Goal: Task Accomplishment & Management: Manage account settings

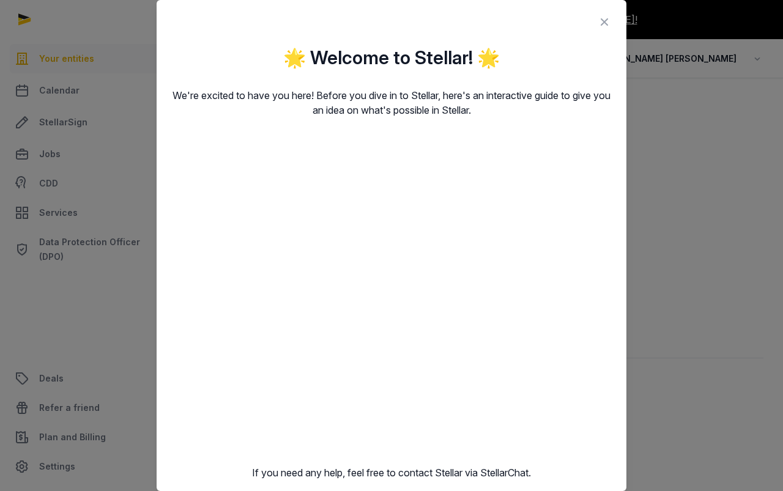
scroll to position [0, 1]
click at [603, 25] on icon at bounding box center [604, 22] width 15 height 20
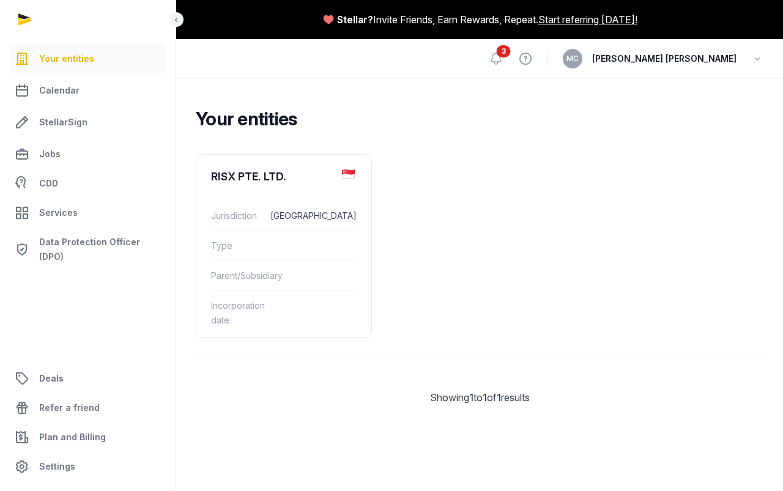
click at [510, 55] on span "3" at bounding box center [503, 51] width 14 height 12
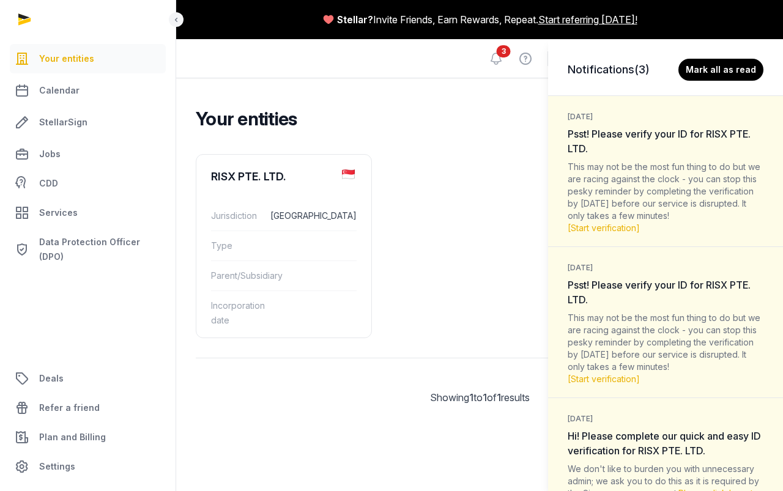
click at [615, 133] on span "Psst! Please verify your ID for RISX PTE. LTD." at bounding box center [658, 141] width 183 height 27
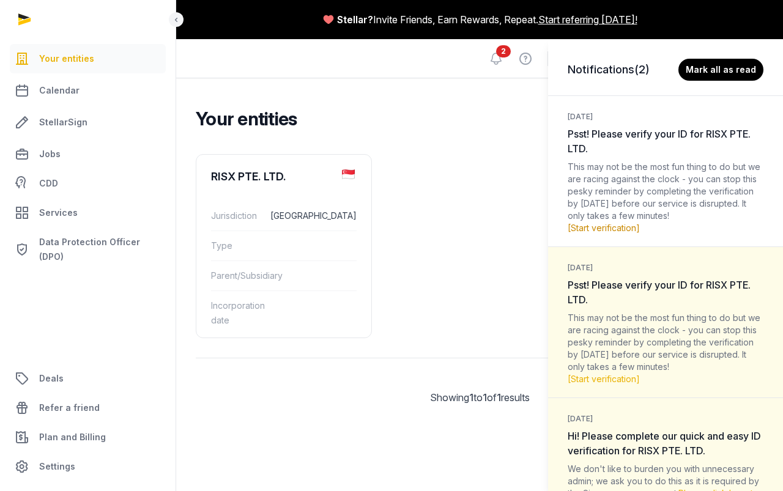
click at [600, 228] on link "[Start verification]" at bounding box center [603, 228] width 72 height 10
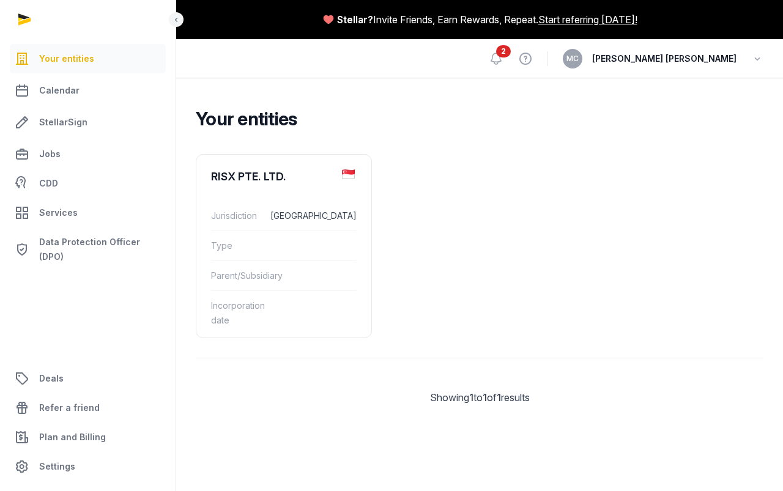
click at [510, 57] on span "2" at bounding box center [503, 51] width 15 height 12
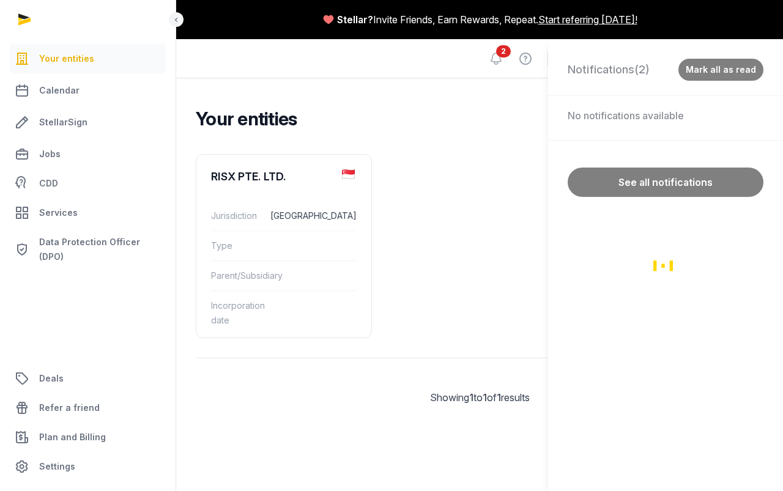
scroll to position [2, 0]
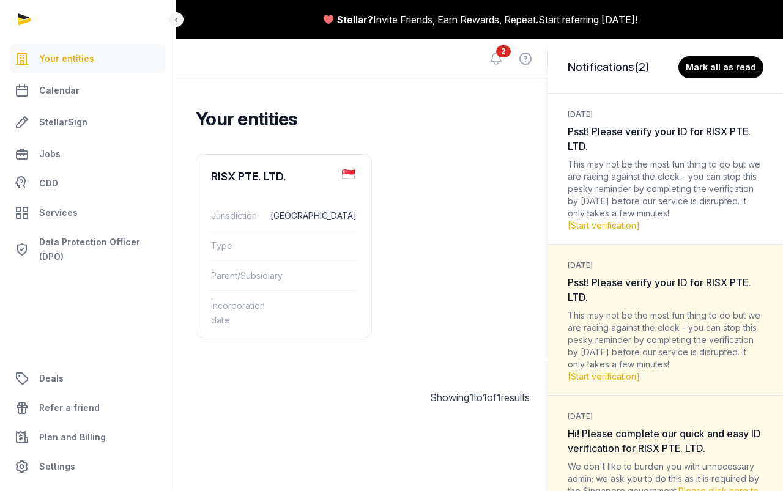
click at [474, 147] on div "Notifications (2) Mark all as read 2 weeks ago Psst! Please verify your ID for …" at bounding box center [391, 245] width 783 height 491
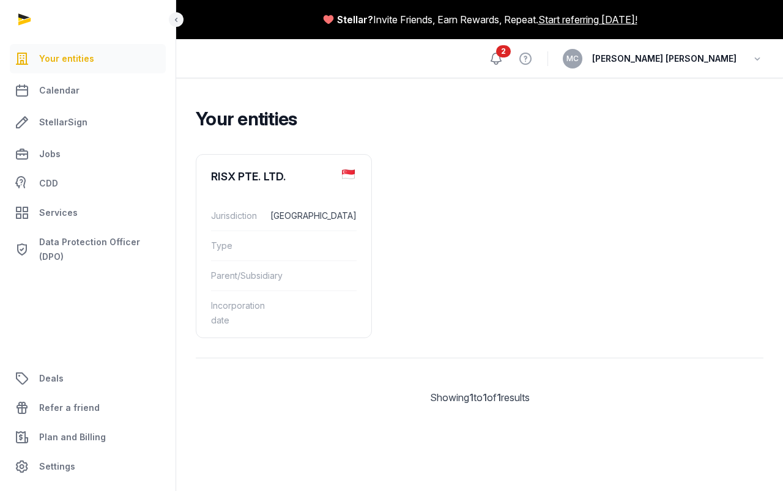
click at [503, 59] on icon at bounding box center [495, 58] width 15 height 15
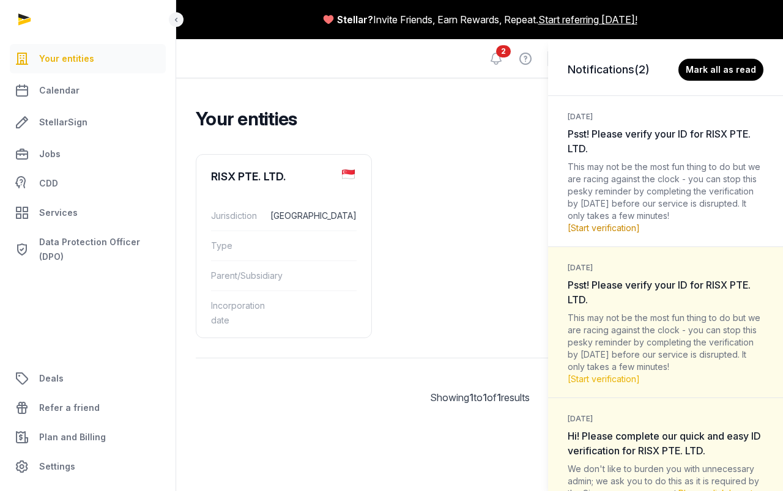
click at [593, 230] on link "[Start verification]" at bounding box center [603, 228] width 72 height 10
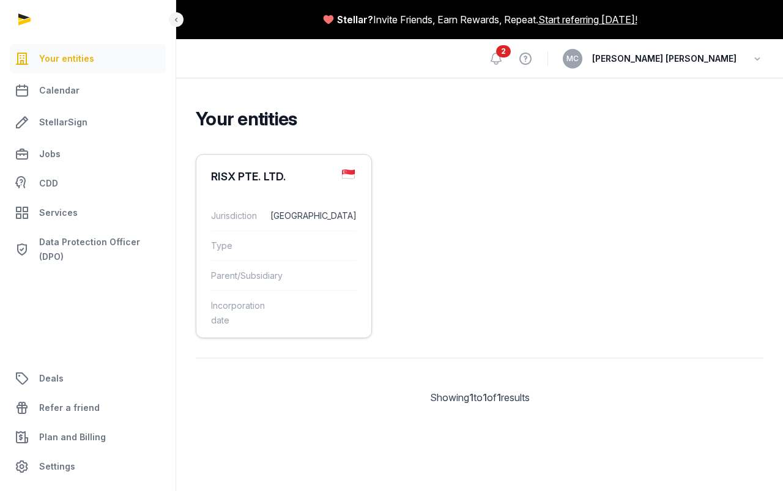
scroll to position [1, 0]
click at [297, 219] on dd "[GEOGRAPHIC_DATA]" at bounding box center [313, 215] width 86 height 15
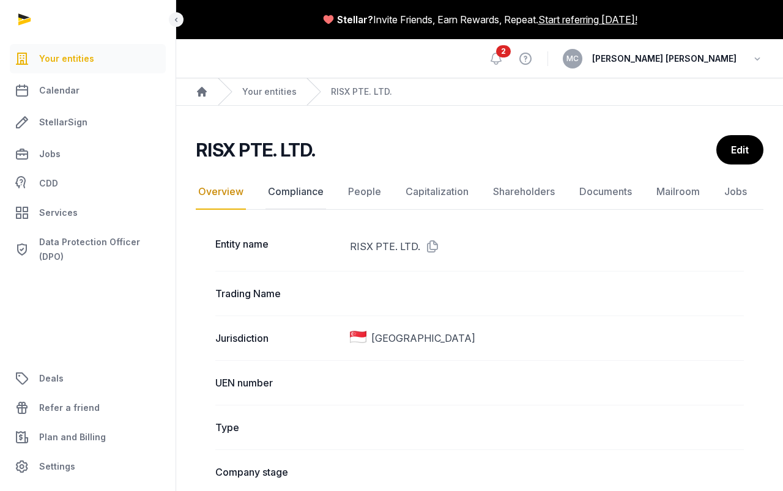
click at [297, 192] on link "Compliance" at bounding box center [295, 191] width 61 height 35
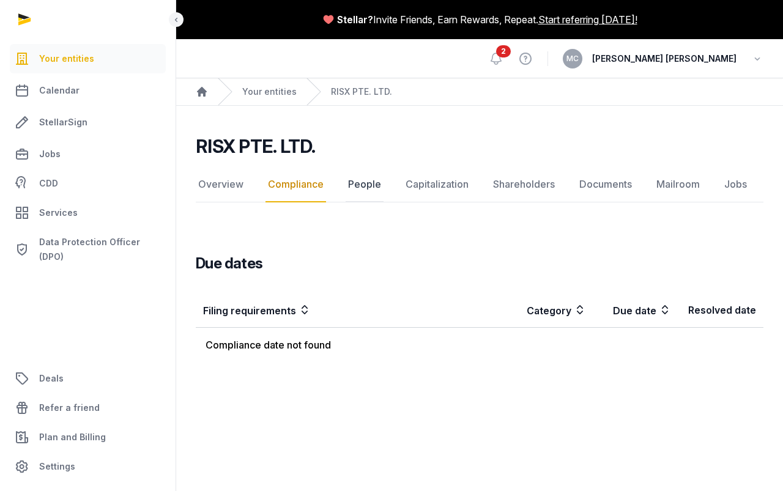
click at [364, 187] on link "People" at bounding box center [364, 184] width 38 height 35
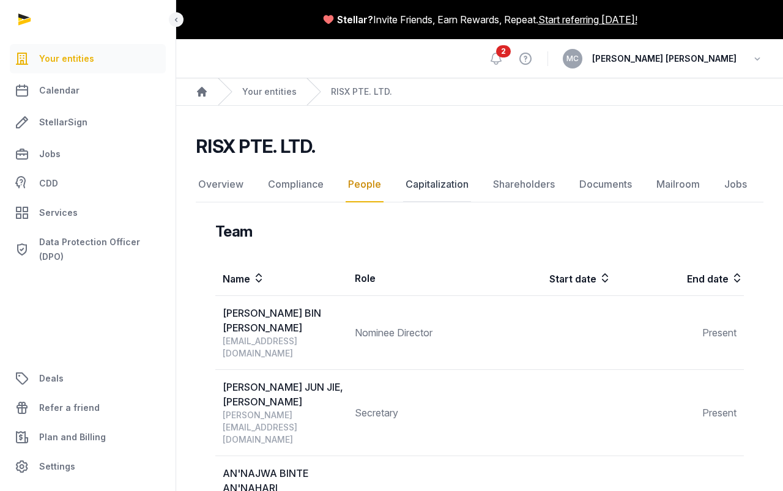
click at [420, 185] on link "Capitalization" at bounding box center [437, 184] width 68 height 35
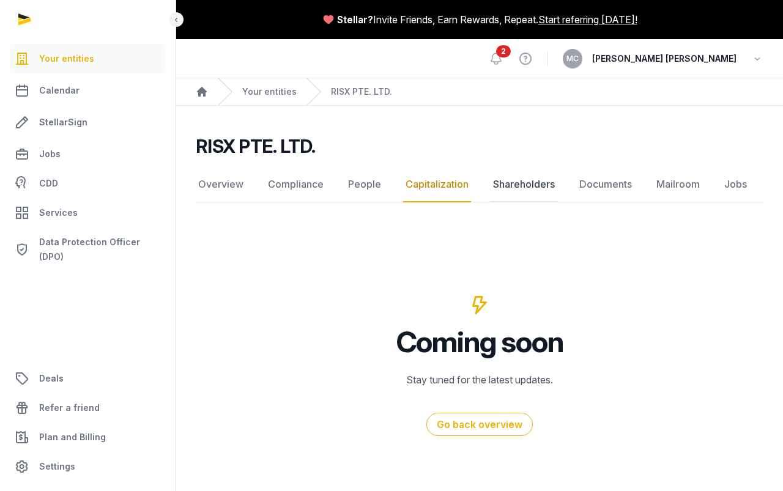
click at [509, 181] on link "Shareholders" at bounding box center [523, 184] width 67 height 35
click at [622, 186] on link "Documents" at bounding box center [604, 184] width 57 height 35
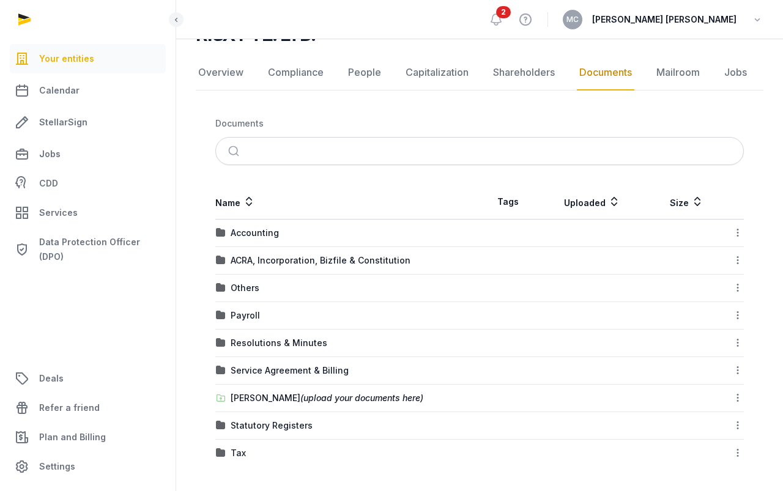
scroll to position [112, 0]
click at [273, 259] on div "ACRA, Incorporation, Bizfile & Constitution" at bounding box center [320, 260] width 180 height 12
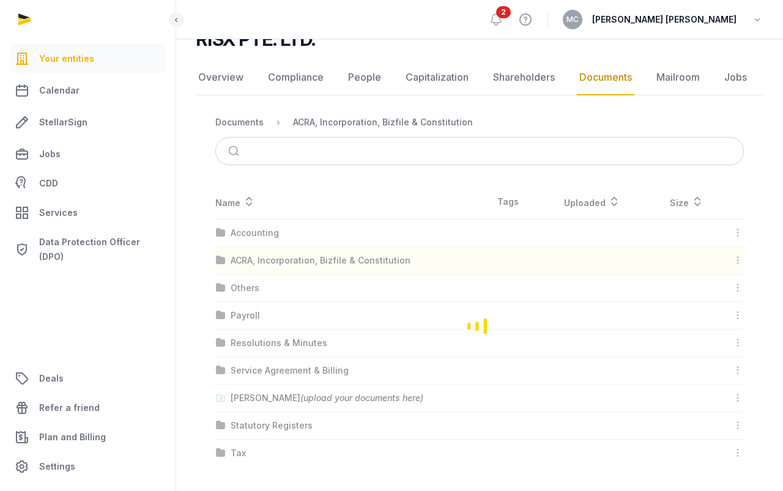
scroll to position [0, 0]
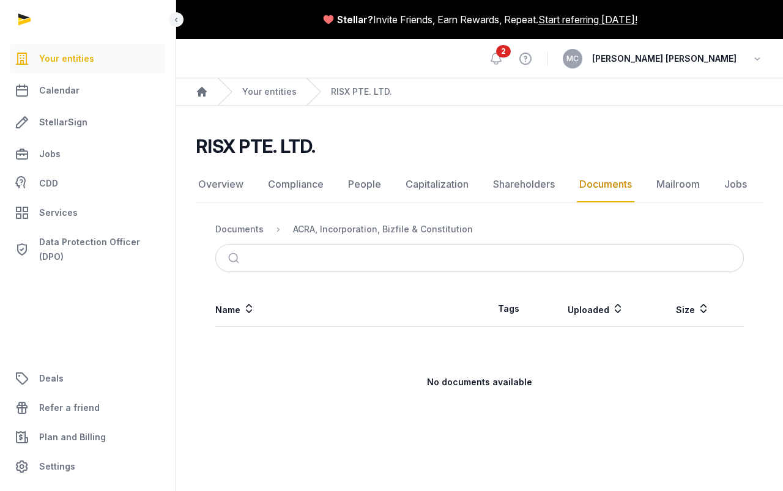
click at [603, 180] on link "Documents" at bounding box center [604, 184] width 57 height 35
click at [683, 184] on link "Mailroom" at bounding box center [678, 184] width 48 height 35
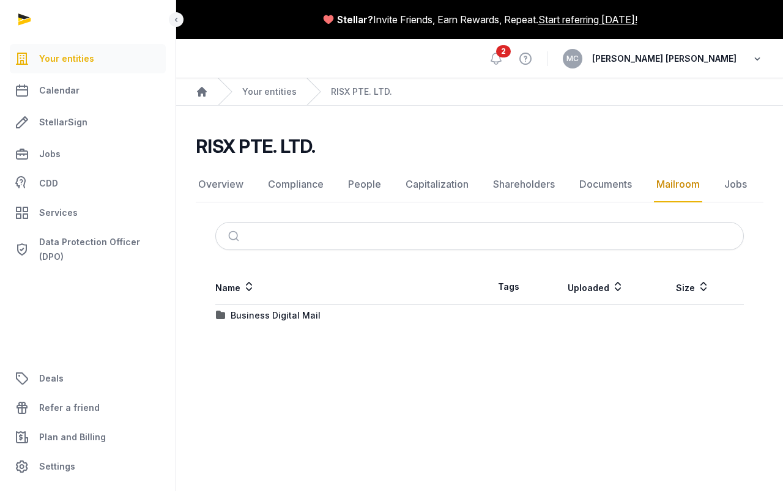
click at [753, 56] on icon "button" at bounding box center [757, 58] width 12 height 17
click at [503, 56] on icon at bounding box center [495, 58] width 15 height 15
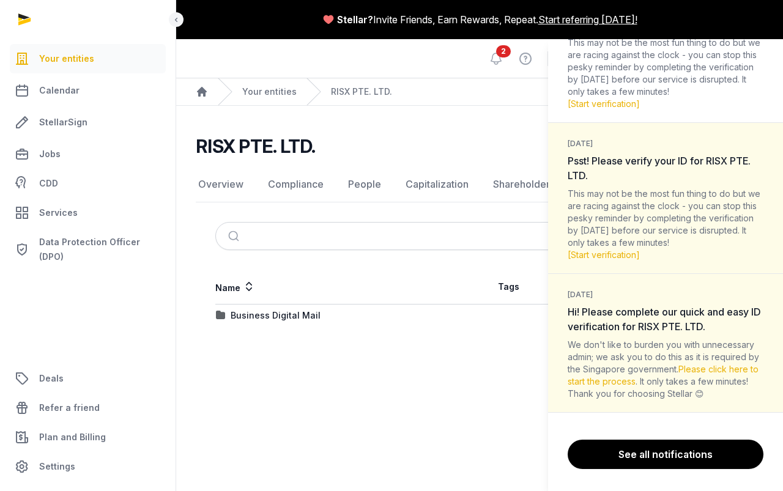
scroll to position [124, 0]
click at [705, 366] on link "Please click here to start the process" at bounding box center [662, 375] width 191 height 23
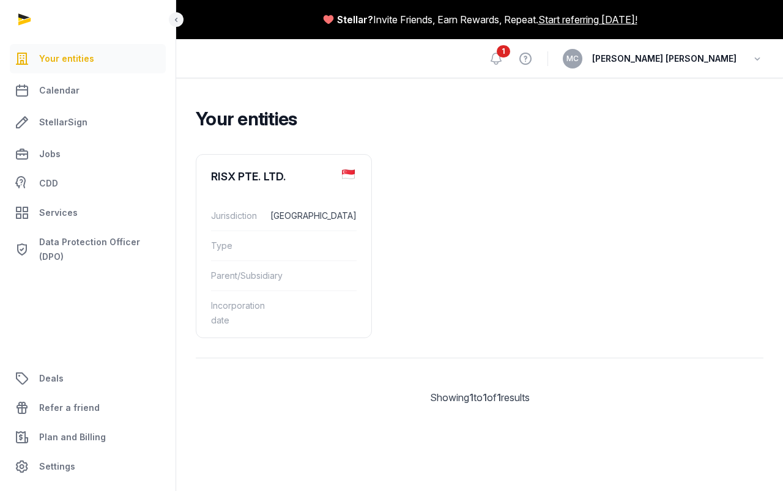
click at [510, 53] on span "1" at bounding box center [502, 51] width 13 height 12
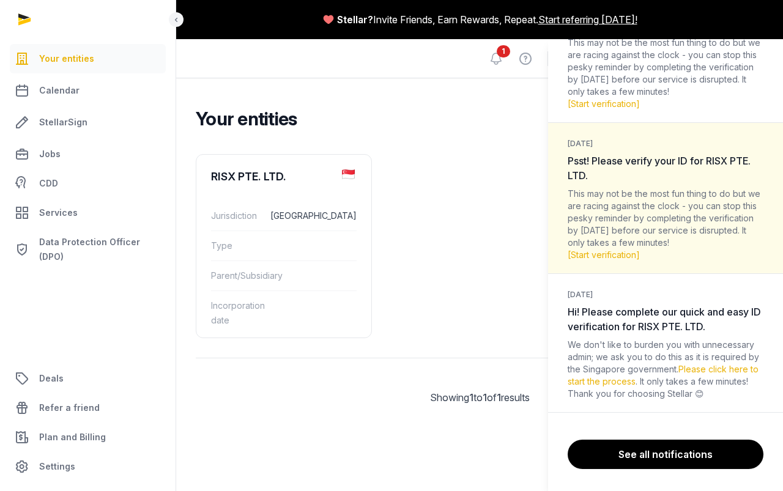
scroll to position [124, 0]
click at [723, 372] on link "Please click here to start the process" at bounding box center [662, 375] width 191 height 23
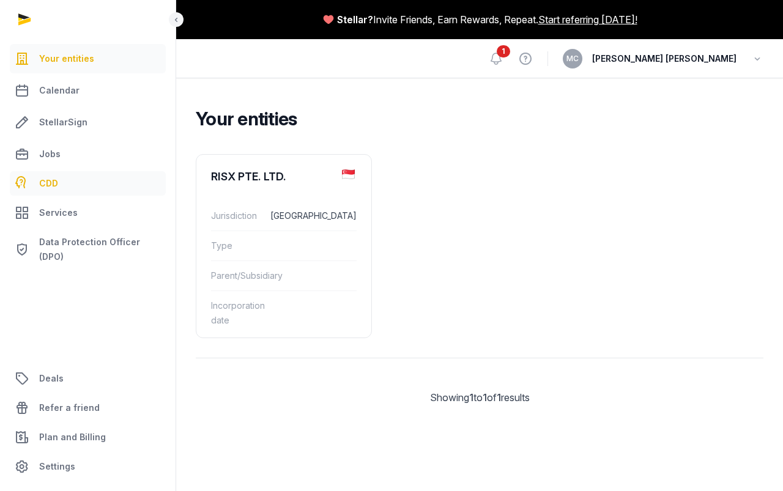
click at [55, 183] on span "CDD" at bounding box center [48, 183] width 19 height 15
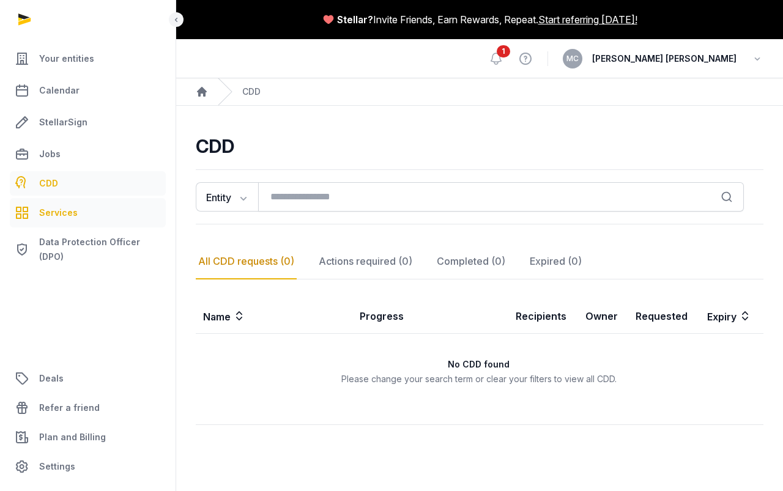
click at [56, 213] on span "Services" at bounding box center [58, 212] width 39 height 15
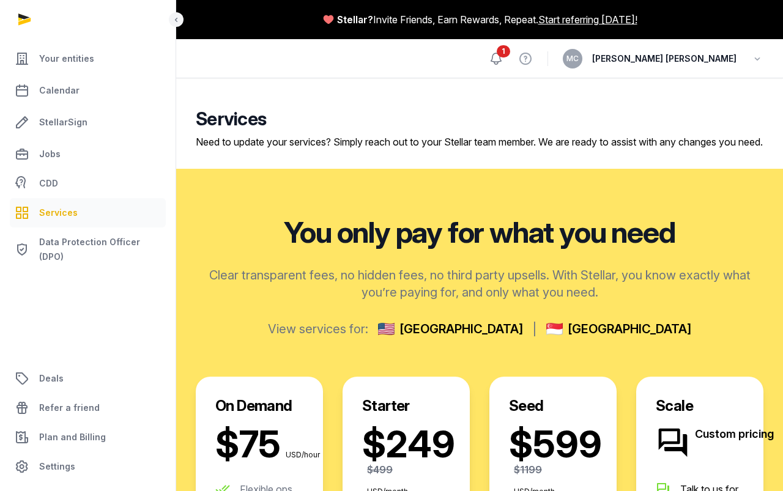
click at [503, 57] on icon at bounding box center [495, 58] width 15 height 15
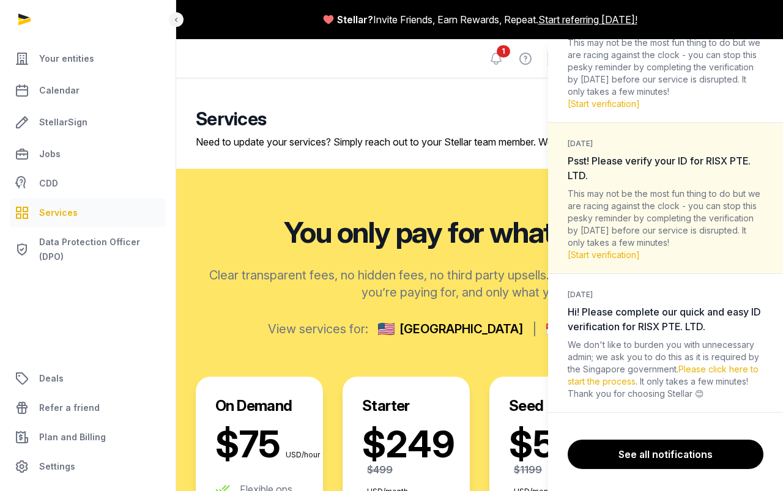
scroll to position [123, 0]
click at [717, 367] on link "Please click here to start the process" at bounding box center [662, 375] width 191 height 23
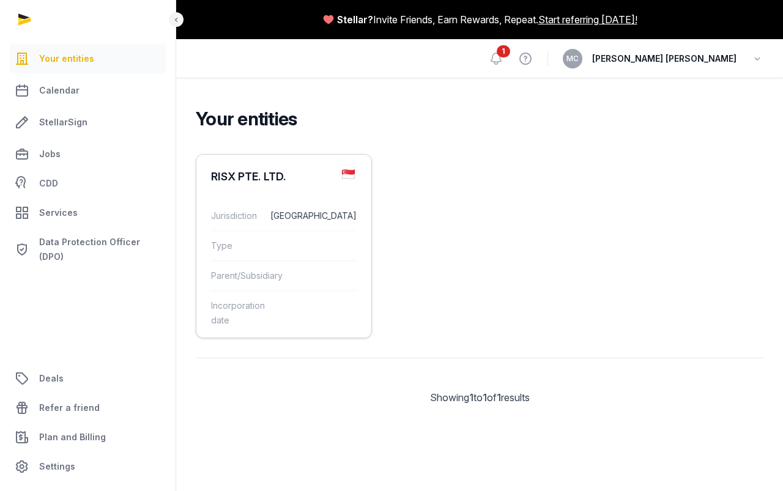
click at [350, 171] on img at bounding box center [348, 174] width 13 height 10
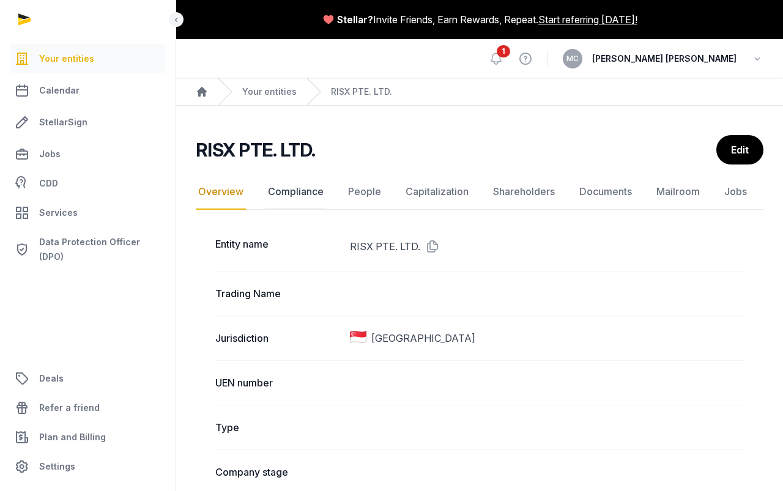
click at [298, 188] on link "Compliance" at bounding box center [295, 191] width 61 height 35
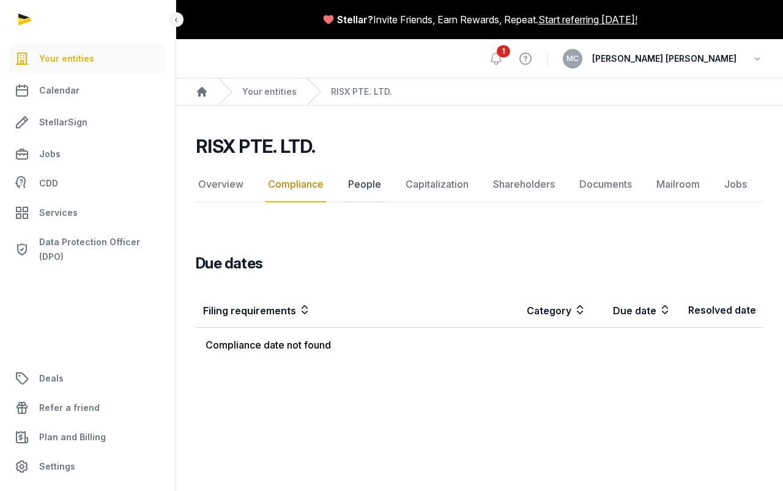
click at [365, 185] on link "People" at bounding box center [364, 184] width 38 height 35
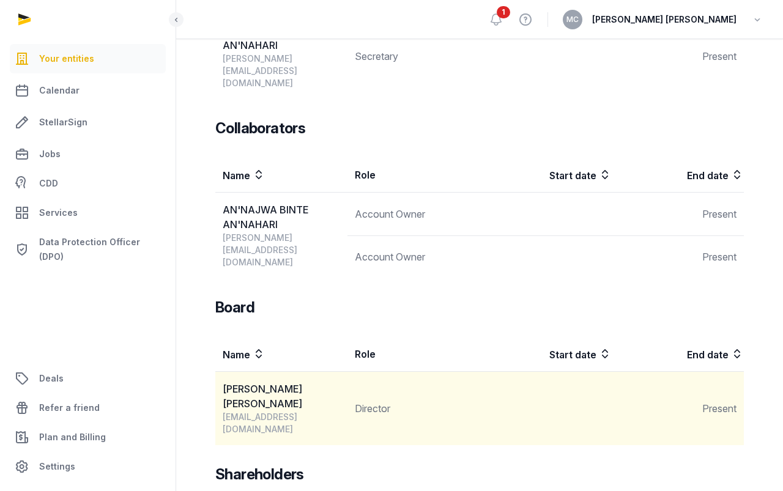
scroll to position [442, 0]
click at [268, 411] on div "[EMAIL_ADDRESS][DOMAIN_NAME]" at bounding box center [285, 423] width 124 height 24
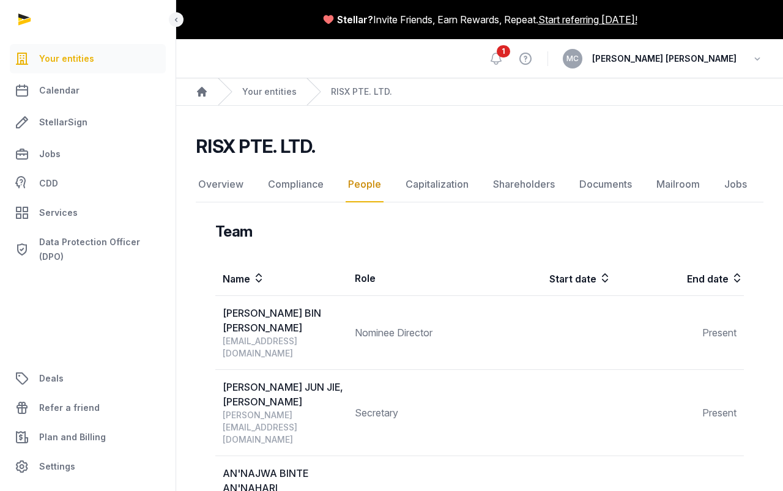
scroll to position [0, 0]
click at [729, 183] on link "Jobs" at bounding box center [735, 184] width 28 height 35
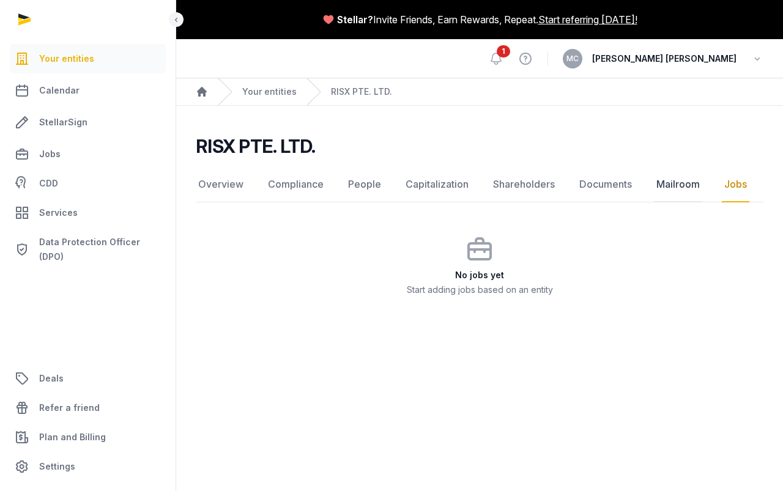
click at [658, 182] on link "Mailroom" at bounding box center [678, 184] width 48 height 35
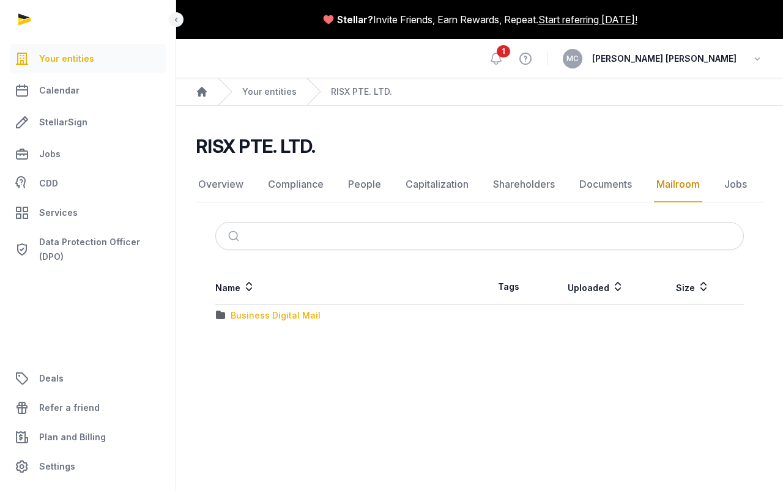
click at [270, 314] on div "Business Digital Mail" at bounding box center [275, 315] width 90 height 12
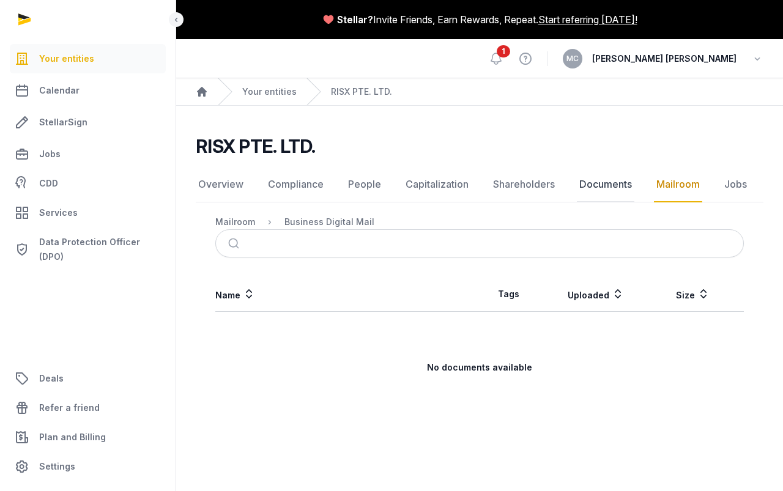
click at [601, 182] on link "Documents" at bounding box center [604, 184] width 57 height 35
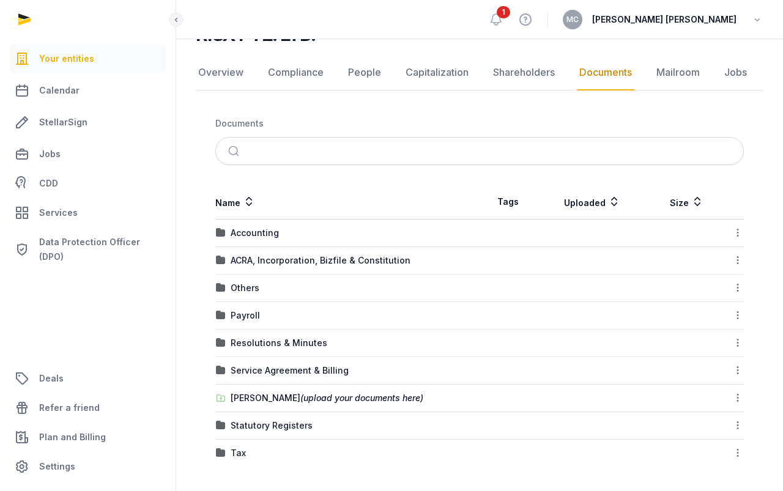
scroll to position [112, 0]
click at [274, 398] on div "[PERSON_NAME] (upload your documents here)" at bounding box center [326, 398] width 193 height 12
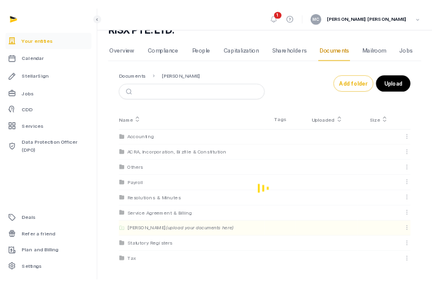
scroll to position [51, 0]
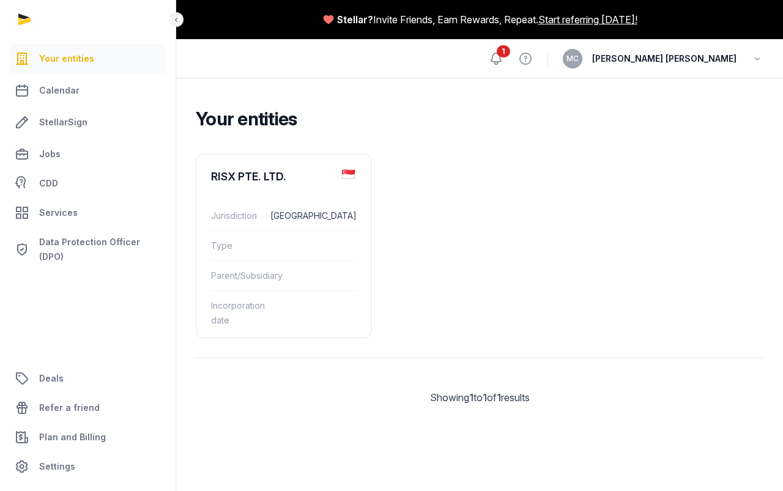
click at [503, 61] on icon at bounding box center [495, 58] width 15 height 15
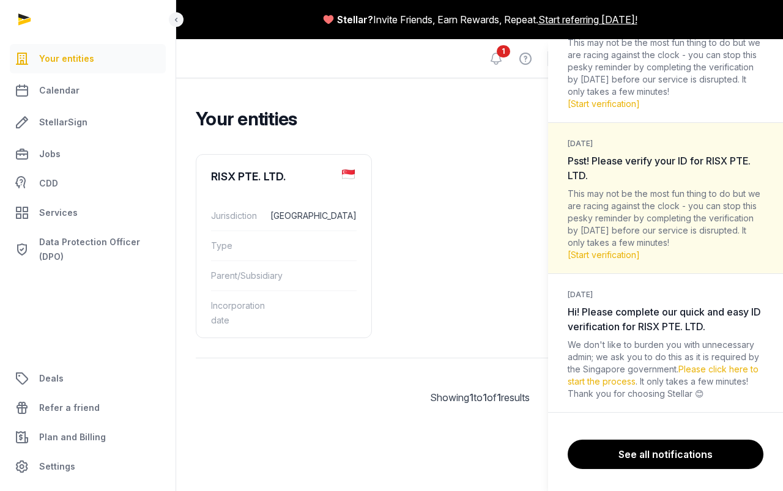
scroll to position [124, 0]
click at [703, 370] on link "Please click here to start the process" at bounding box center [662, 375] width 191 height 23
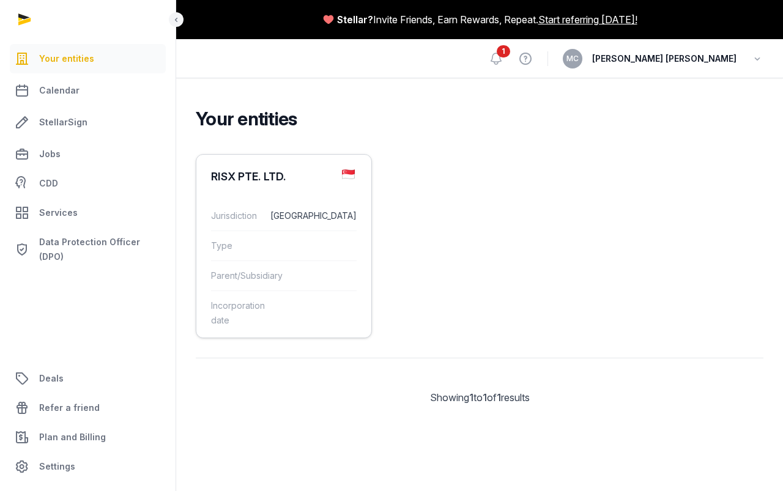
click at [251, 175] on div "RISX PTE. LTD." at bounding box center [248, 176] width 75 height 15
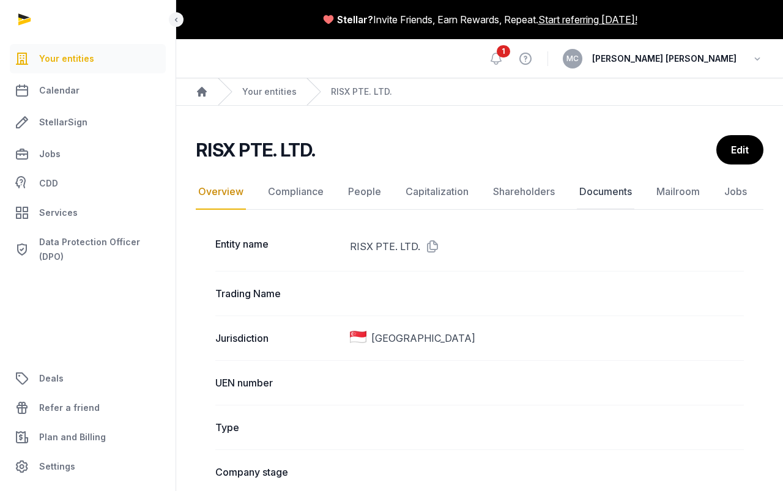
click at [605, 191] on link "Documents" at bounding box center [604, 191] width 57 height 35
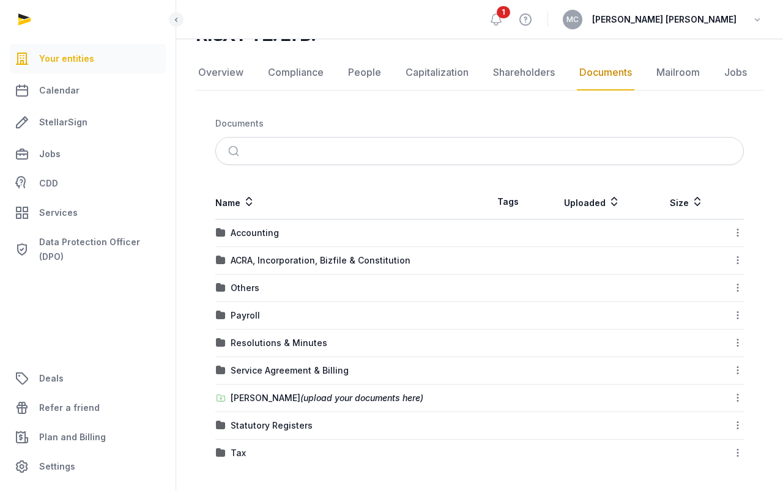
scroll to position [112, 0]
click at [260, 398] on div "[PERSON_NAME] (upload your documents here)" at bounding box center [326, 398] width 193 height 12
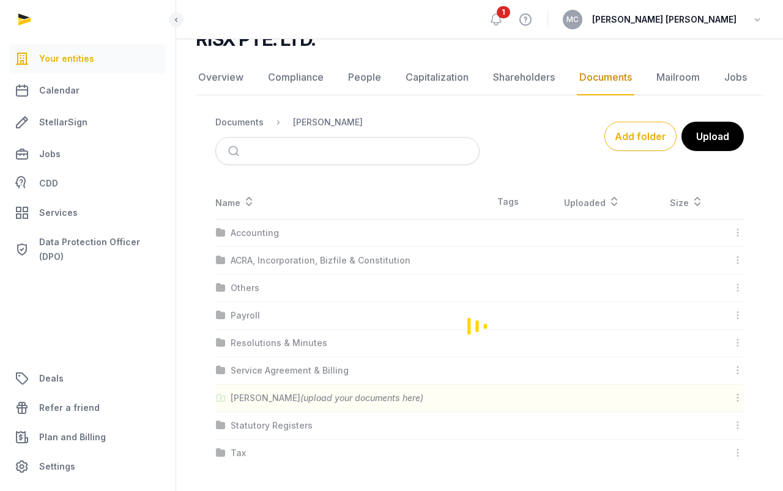
scroll to position [51, 0]
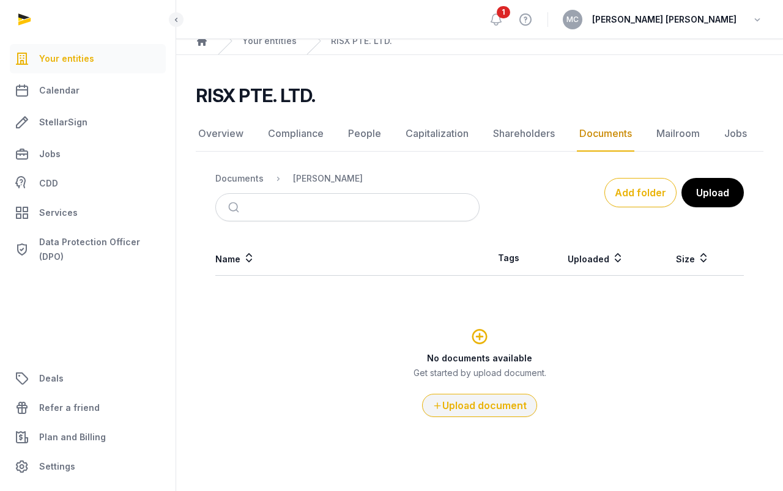
click at [467, 410] on button "Upload document" at bounding box center [479, 405] width 115 height 23
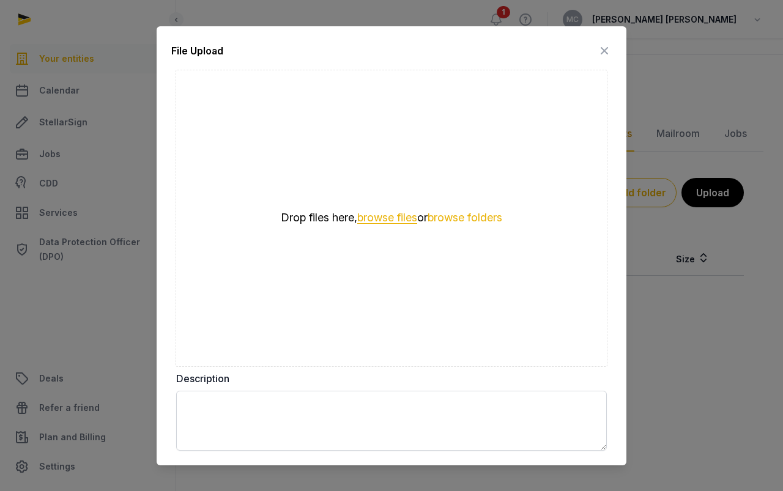
click at [413, 219] on button "browse files" at bounding box center [387, 218] width 60 height 12
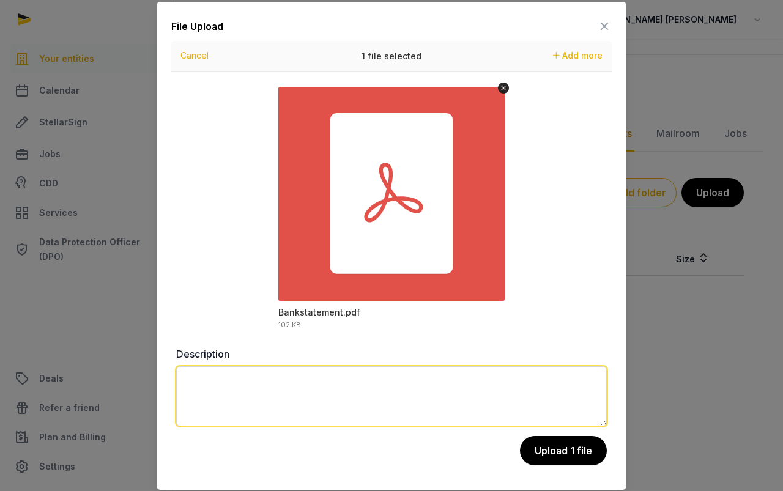
click at [227, 377] on textarea at bounding box center [391, 396] width 430 height 60
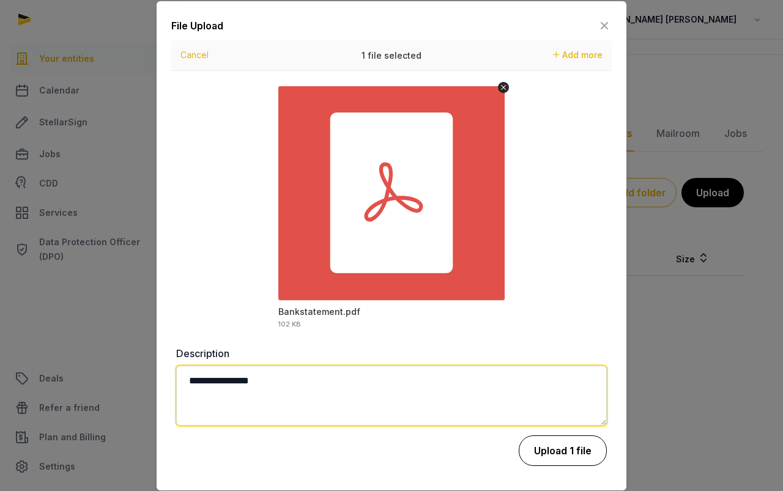
type textarea "**********"
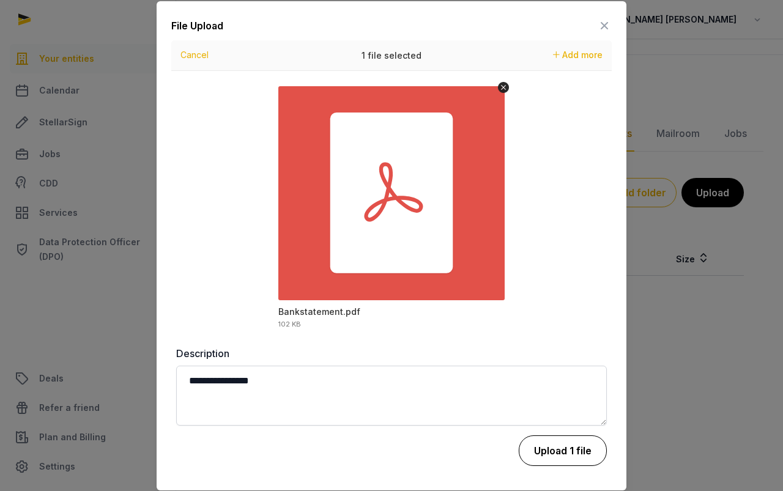
click at [559, 457] on button "Upload 1 file" at bounding box center [562, 450] width 88 height 31
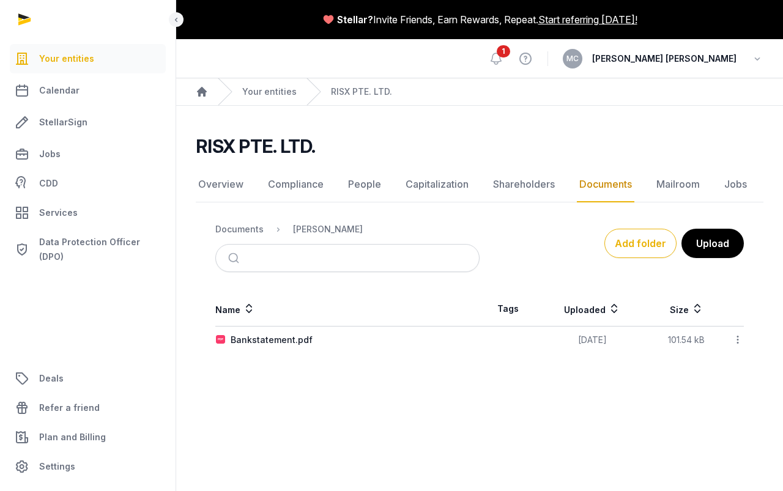
scroll to position [0, 0]
click at [631, 248] on button "Add folder" at bounding box center [640, 243] width 72 height 29
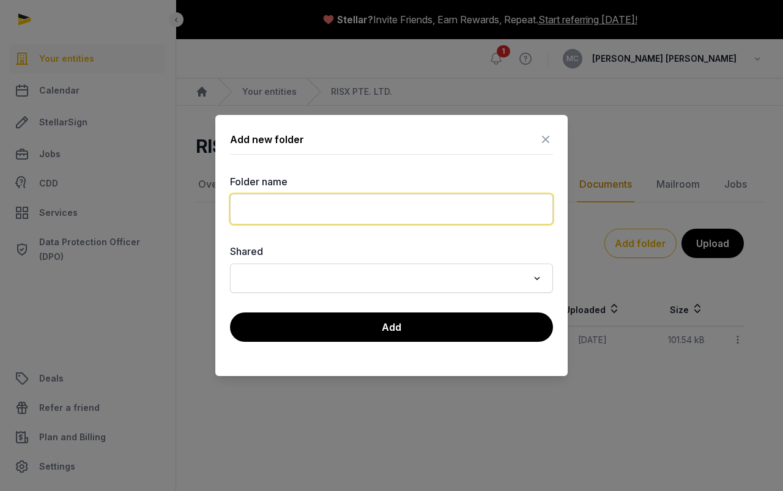
click at [255, 208] on input "text" at bounding box center [391, 209] width 323 height 31
type input "**********"
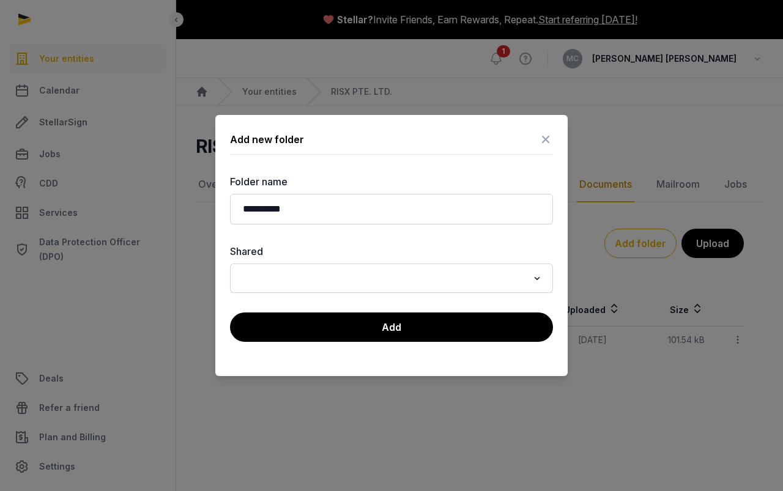
click at [537, 279] on icon "Search for option" at bounding box center [537, 278] width 12 height 15
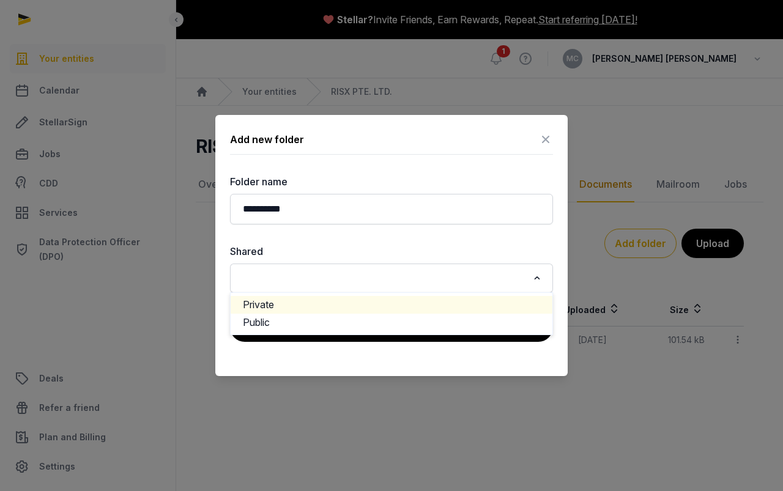
click at [248, 303] on li "Private" at bounding box center [391, 305] width 322 height 18
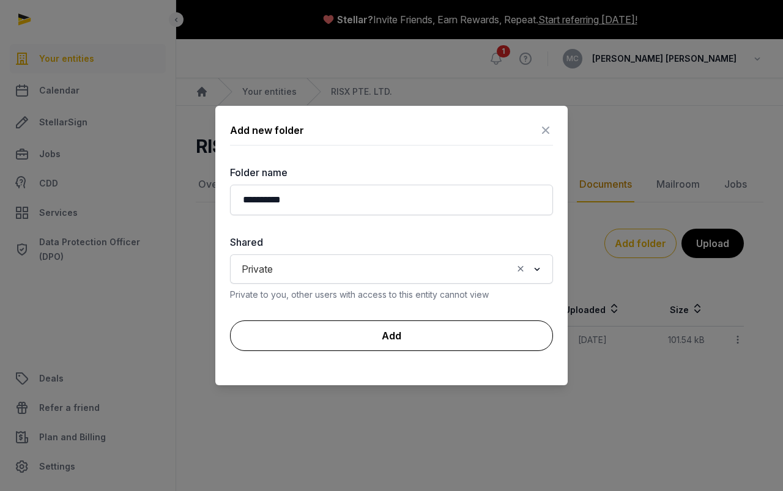
click at [393, 338] on button "Add" at bounding box center [391, 335] width 323 height 31
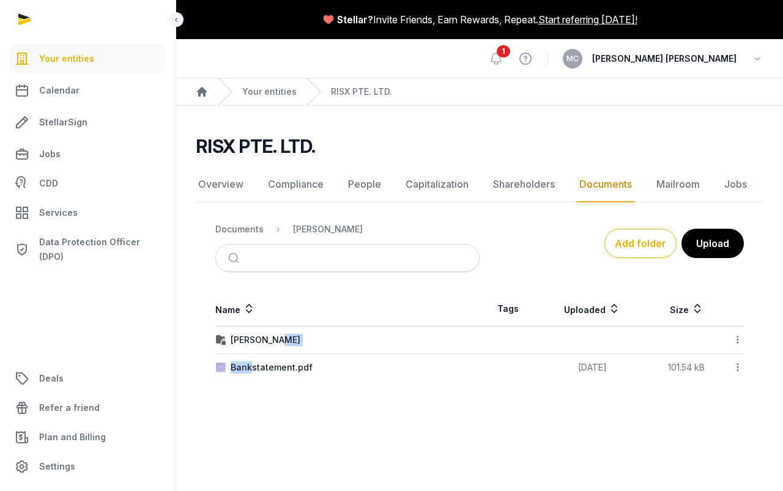
drag, startPoint x: 252, startPoint y: 369, endPoint x: 238, endPoint y: 352, distance: 21.7
click at [240, 352] on tbody "Mark Cowan Download Folder Copy link Edit properties Move Delete Bankstatement.…" at bounding box center [479, 353] width 528 height 55
click at [221, 370] on img at bounding box center [221, 368] width 10 height 10
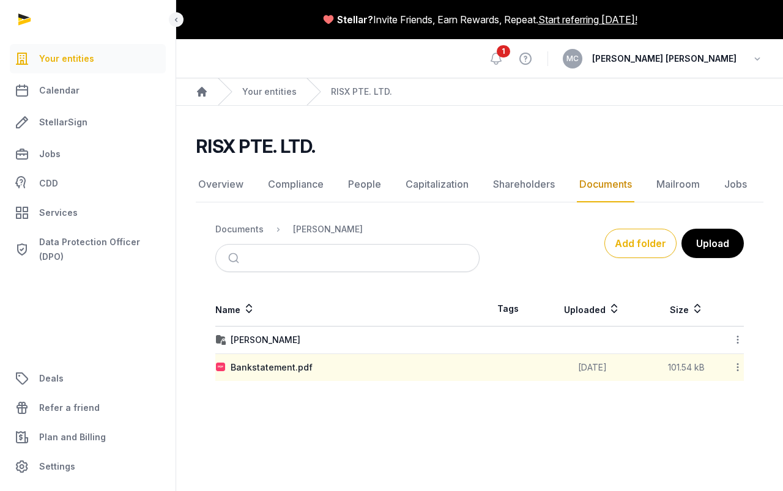
click at [279, 414] on main "Stellar? Invite Friends, Earn Rewards, Repeat. Start referring today! Open side…" at bounding box center [391, 245] width 783 height 491
click at [249, 430] on main "Stellar? Invite Friends, Earn Rewards, Repeat. Start referring today! Open side…" at bounding box center [391, 245] width 783 height 491
click at [232, 341] on div "Mark Cowan" at bounding box center [265, 340] width 70 height 12
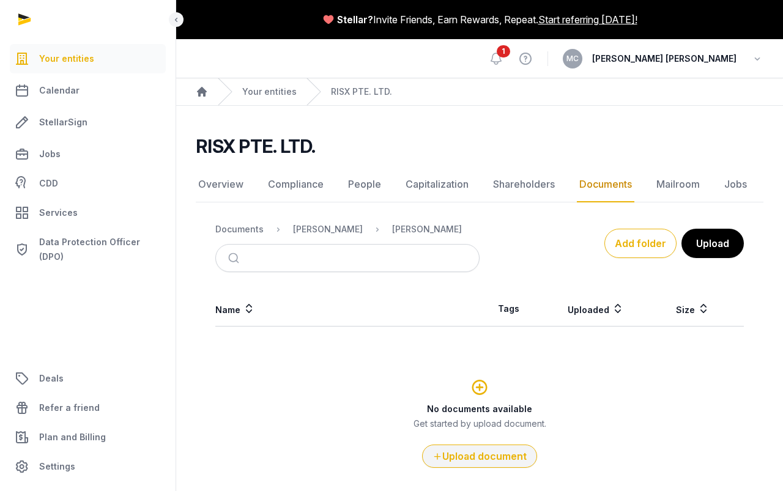
click at [474, 452] on button "Upload document" at bounding box center [479, 455] width 115 height 23
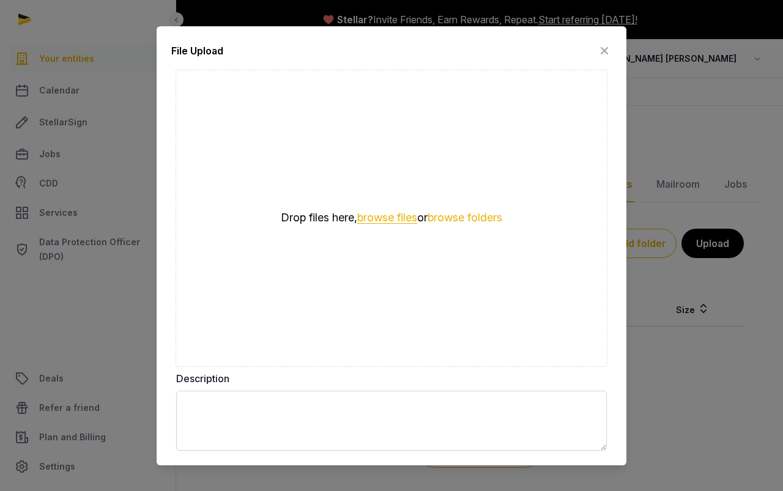
click at [380, 219] on button "browse files" at bounding box center [387, 218] width 60 height 12
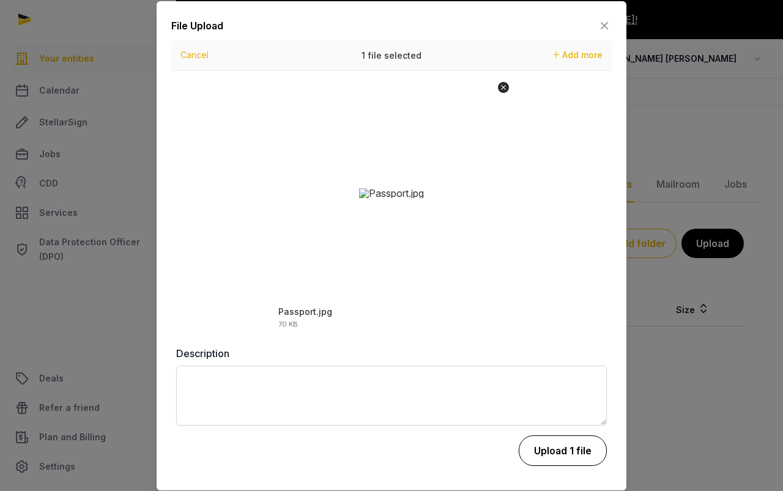
click at [581, 444] on button "Upload 1 file" at bounding box center [562, 450] width 88 height 31
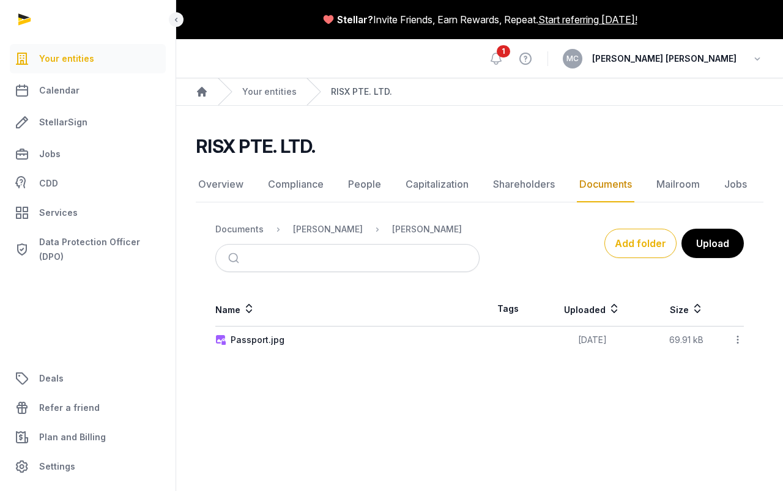
click at [354, 92] on link "RISX PTE. LTD." at bounding box center [361, 92] width 61 height 12
click at [321, 226] on div "[PERSON_NAME]" at bounding box center [328, 229] width 70 height 12
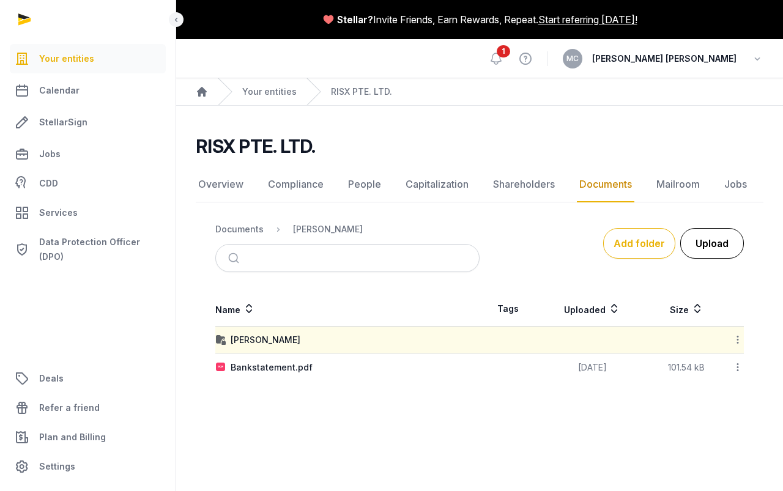
click at [715, 246] on button "Upload" at bounding box center [712, 243] width 64 height 31
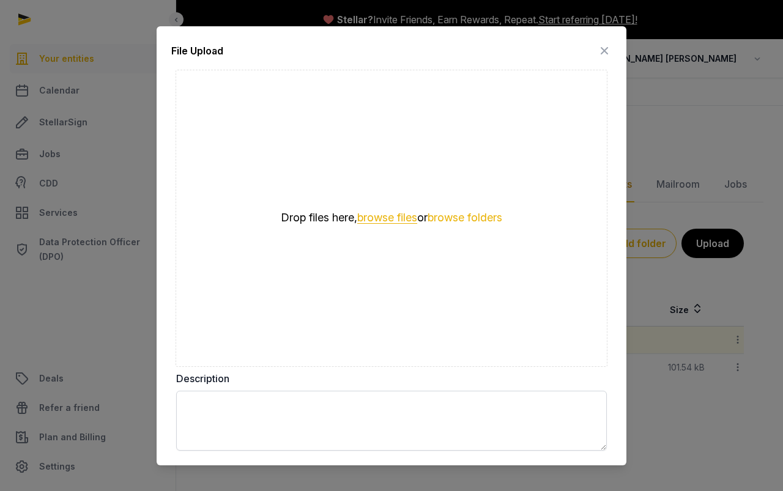
click at [394, 216] on button "browse files" at bounding box center [387, 218] width 60 height 12
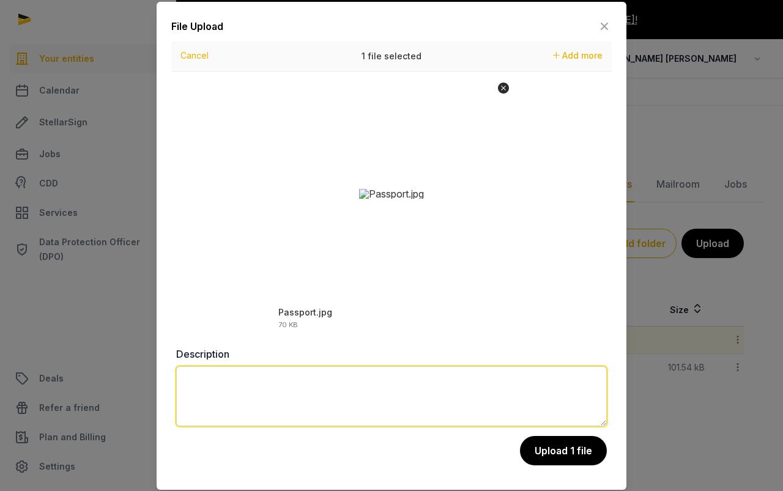
click at [331, 388] on textarea at bounding box center [391, 396] width 430 height 60
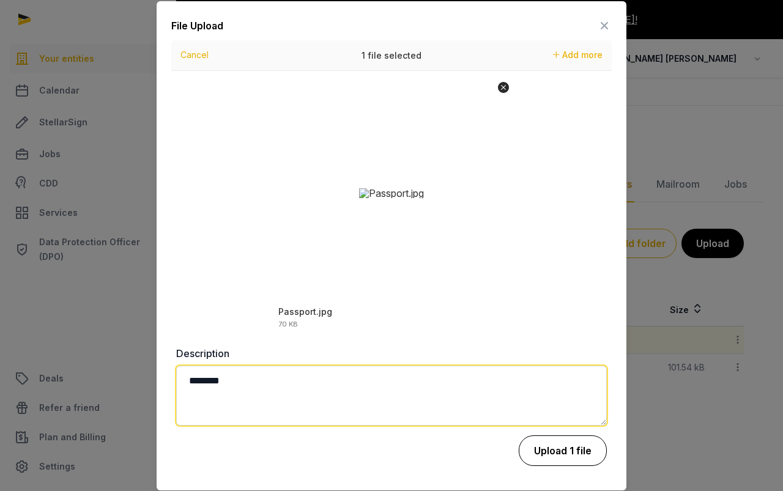
type textarea "********"
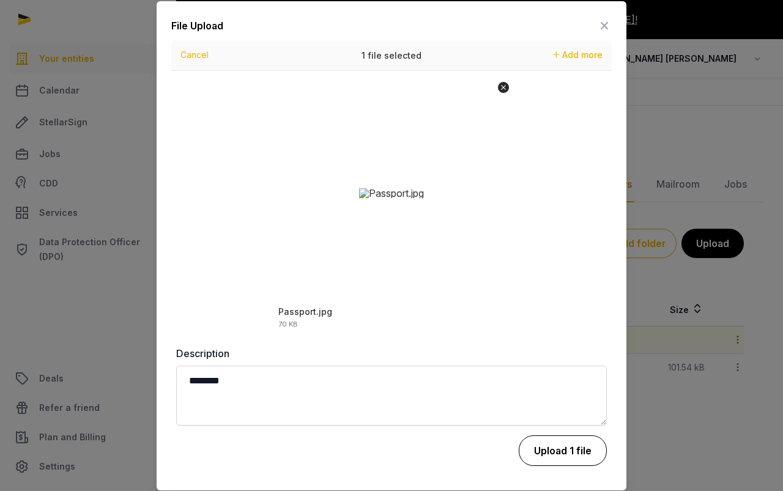
click at [565, 452] on button "Upload 1 file" at bounding box center [562, 450] width 88 height 31
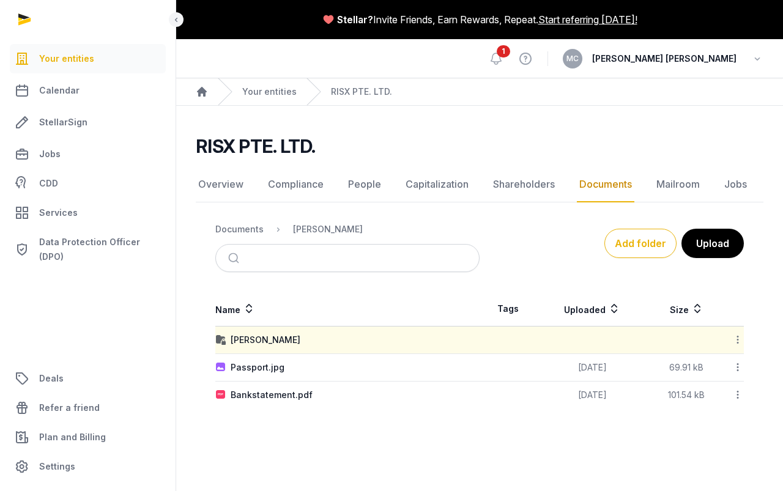
click at [309, 434] on main "Stellar? Invite Friends, Earn Rewards, Repeat. Start referring today! Open side…" at bounding box center [391, 245] width 783 height 491
